Goal: Task Accomplishment & Management: Use online tool/utility

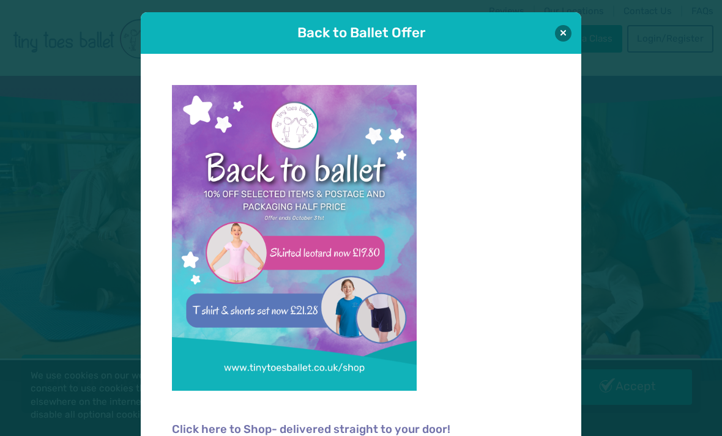
scroll to position [2, 0]
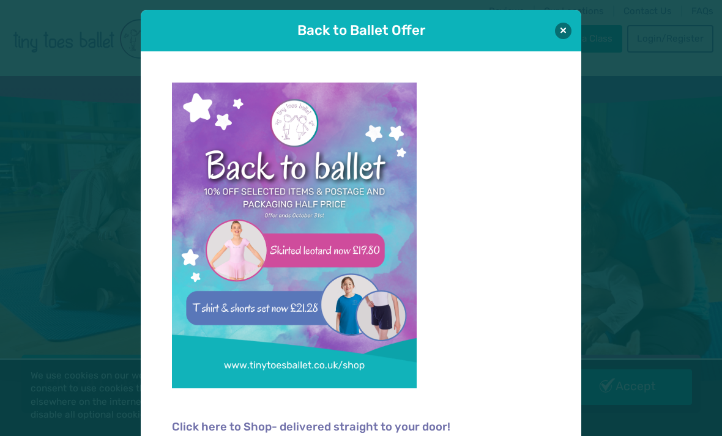
click at [569, 23] on div "Back to Ballet Offer" at bounding box center [361, 31] width 440 height 42
click at [562, 32] on button at bounding box center [563, 31] width 17 height 17
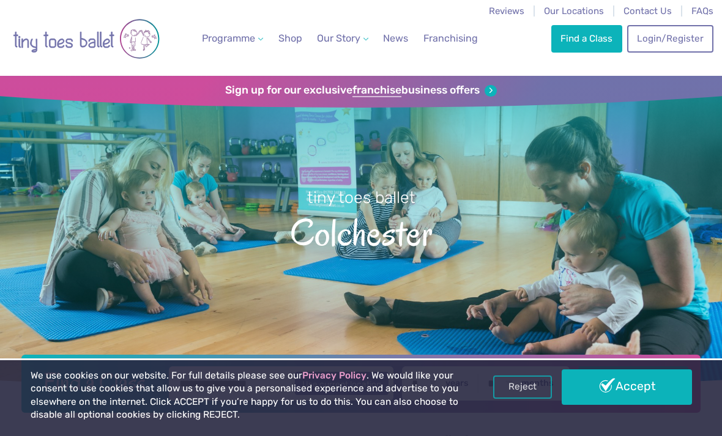
click at [249, 67] on link "Weekly Classes" at bounding box center [268, 73] width 114 height 23
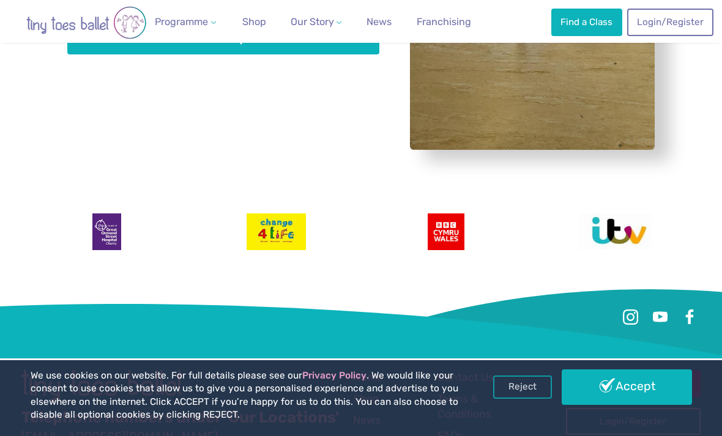
scroll to position [3759, 0]
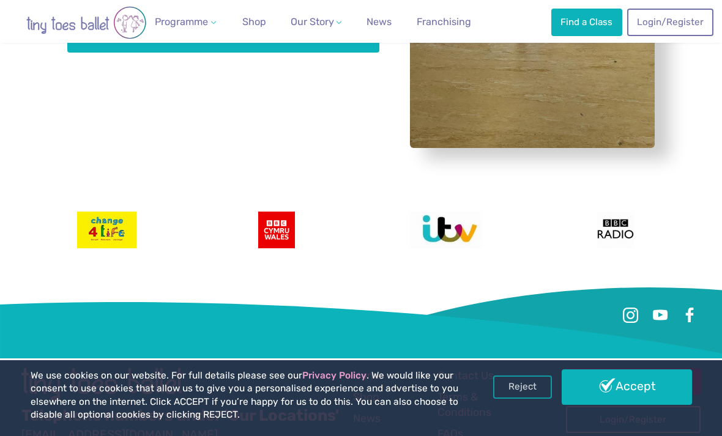
click at [620, 368] on link "Find a Class" at bounding box center [633, 381] width 135 height 27
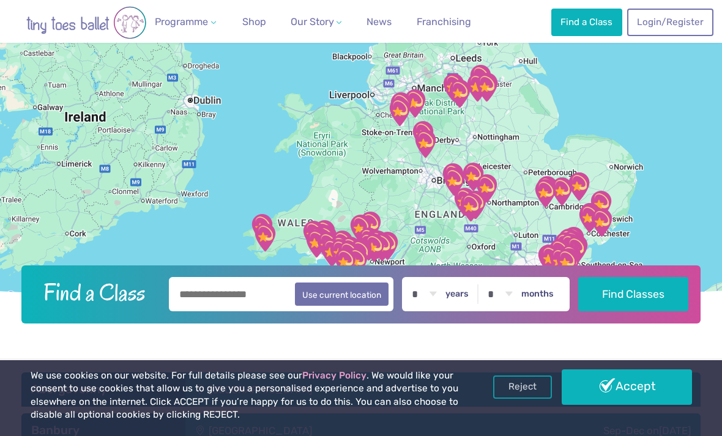
scroll to position [116, 0]
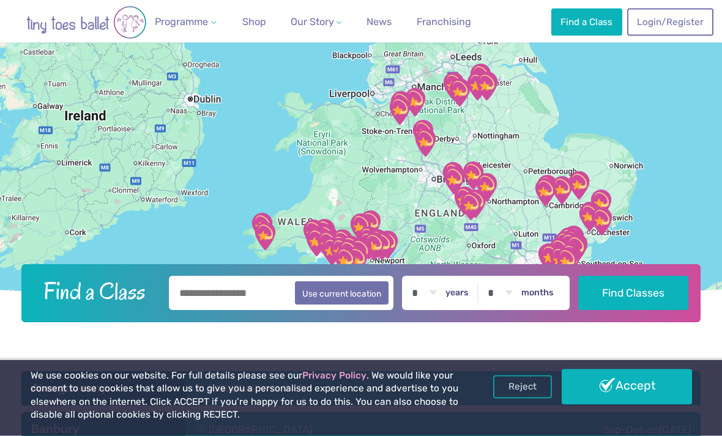
click at [237, 311] on input "text" at bounding box center [281, 293] width 224 height 34
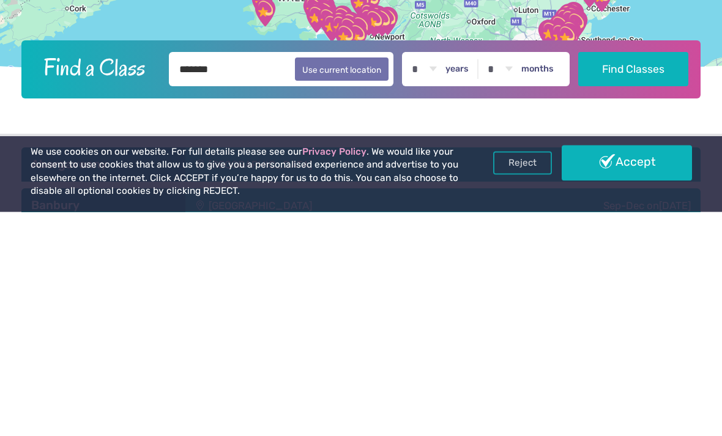
type input "*******"
click at [634, 276] on button "Find Classes" at bounding box center [633, 293] width 110 height 34
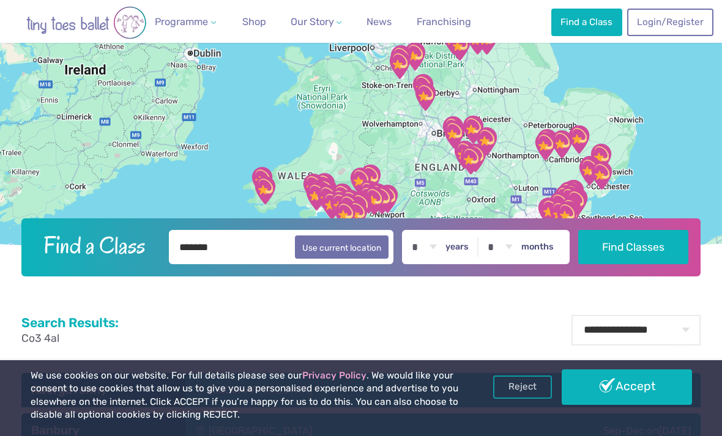
scroll to position [181, 0]
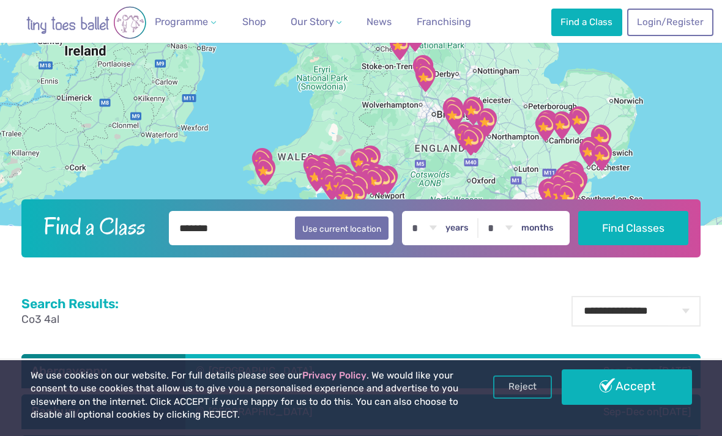
click at [420, 245] on select "* * * * * * * * * * ** ** **" at bounding box center [424, 228] width 38 height 34
select select "*"
click at [496, 245] on select "* * * * * * * * * * ** **" at bounding box center [500, 228] width 38 height 34
select select "*"
click at [638, 245] on button "Find Classes" at bounding box center [633, 228] width 110 height 34
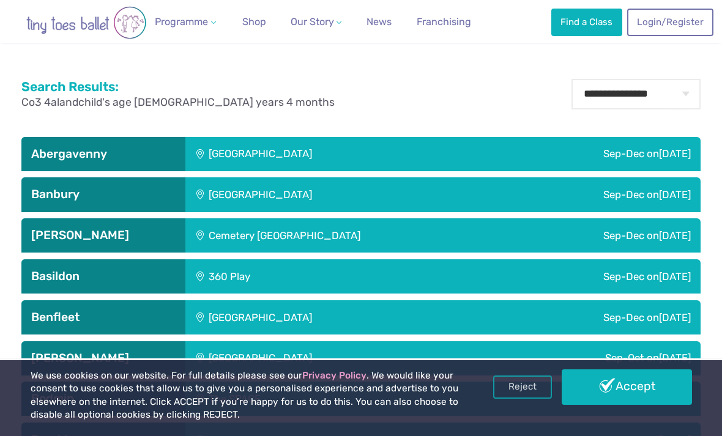
scroll to position [389, 0]
